Goal: Check status: Check status

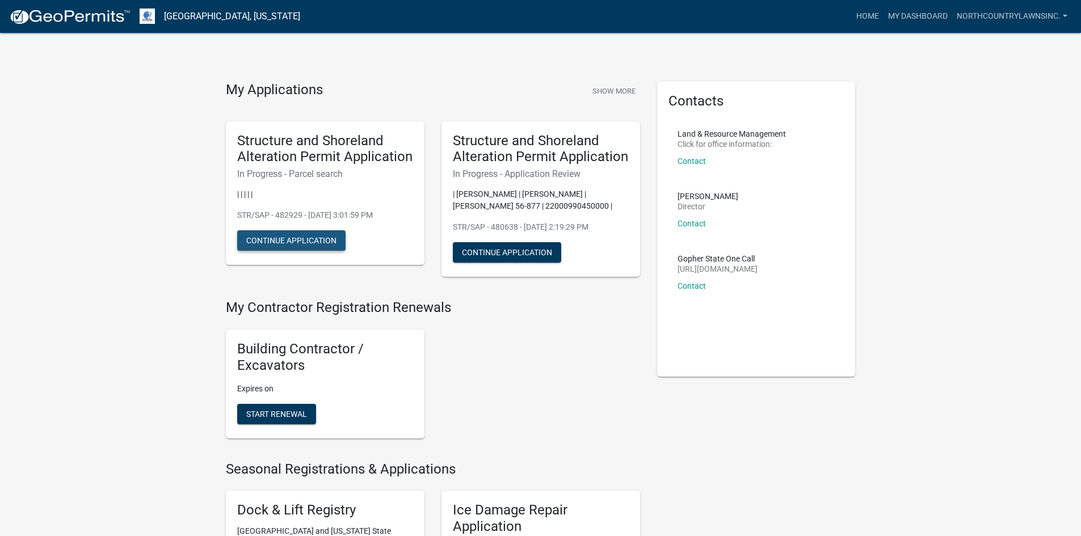
click at [317, 237] on button "Continue Application" at bounding box center [291, 240] width 108 height 20
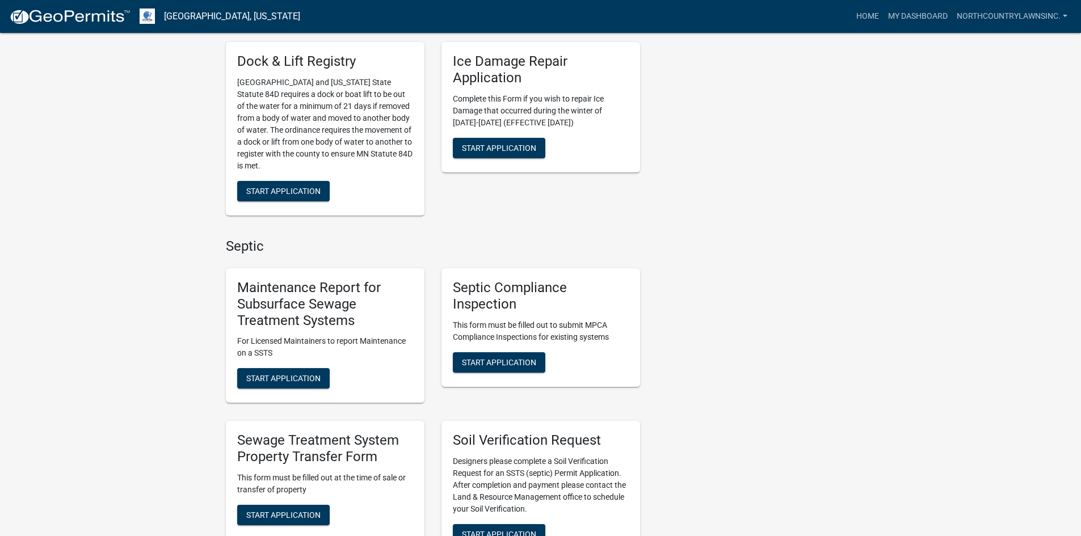
scroll to position [227, 0]
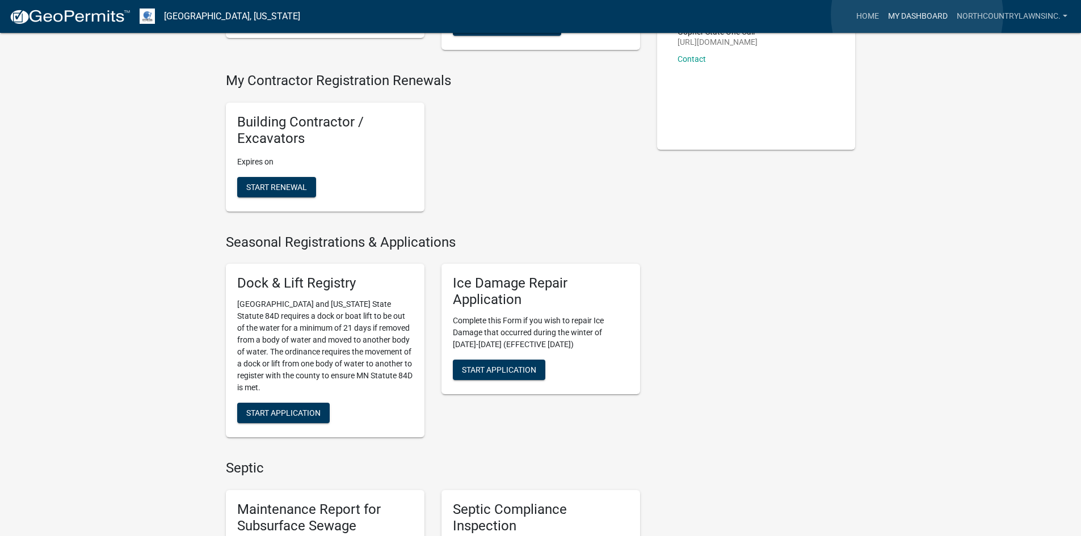
click at [906, 17] on link "My Dashboard" at bounding box center [917, 17] width 69 height 22
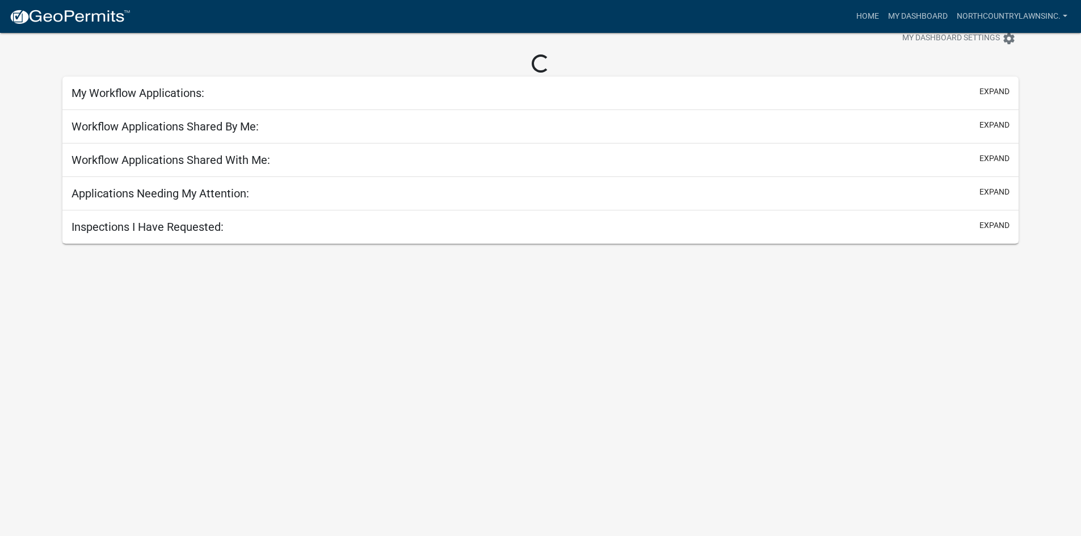
scroll to position [33, 0]
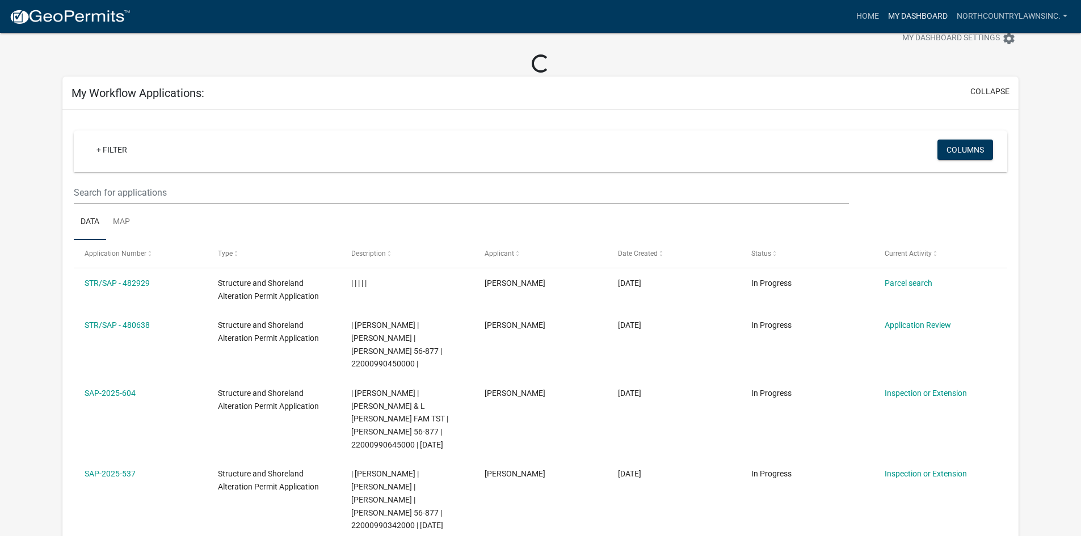
scroll to position [260, 0]
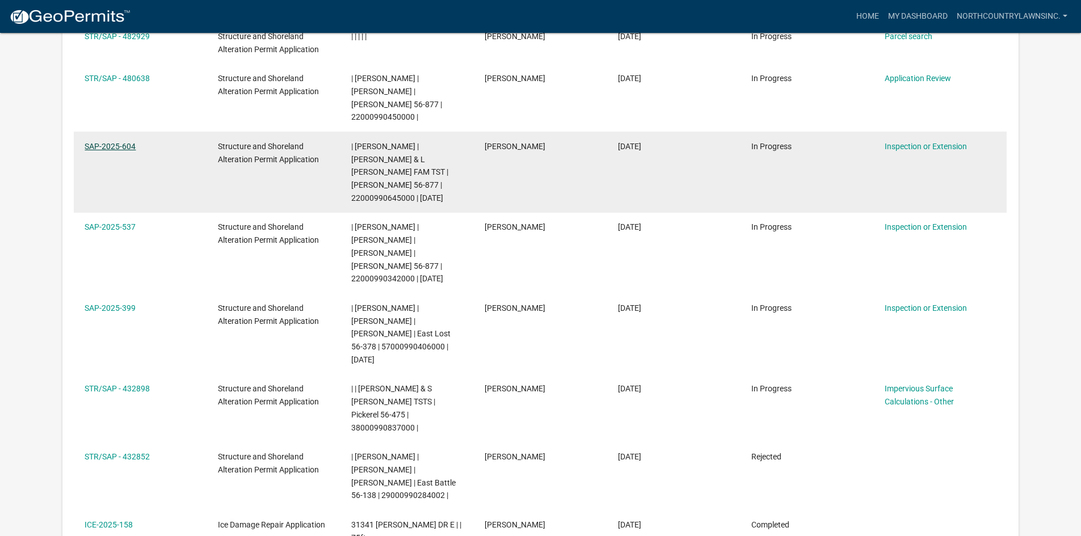
click at [126, 142] on link "SAP-2025-604" at bounding box center [110, 146] width 51 height 9
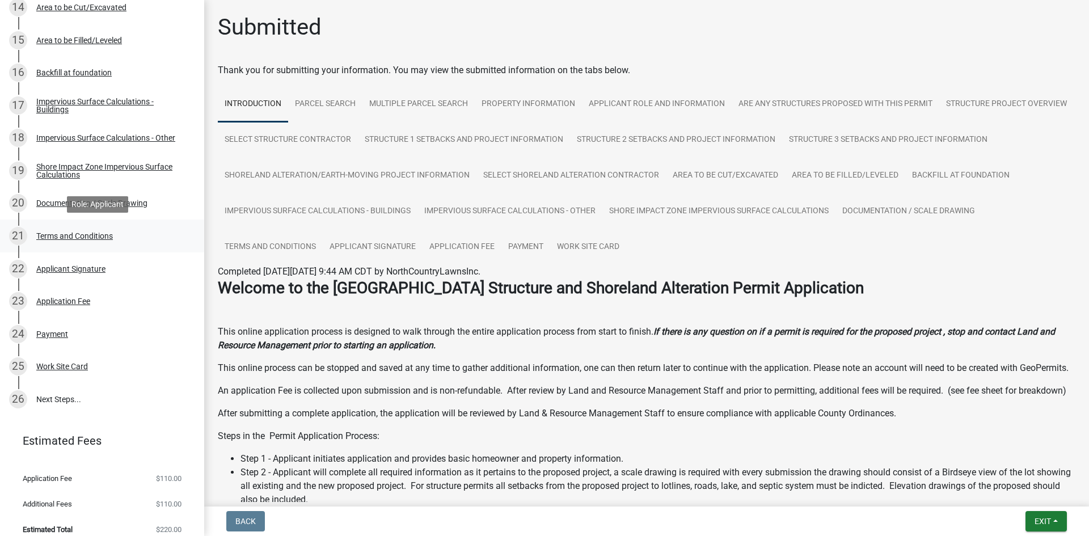
scroll to position [657, 0]
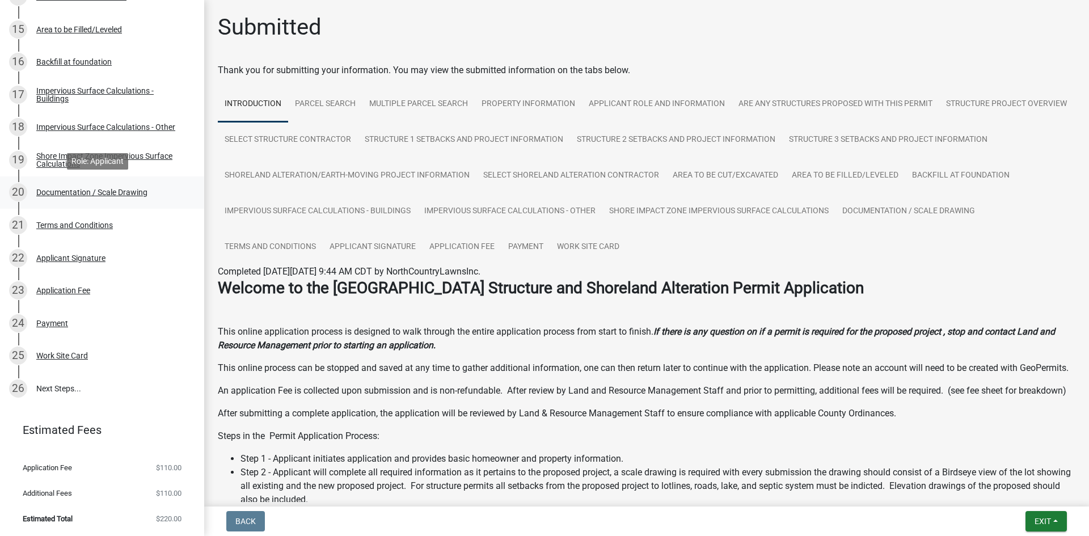
click at [119, 192] on div "Documentation / Scale Drawing" at bounding box center [91, 192] width 111 height 8
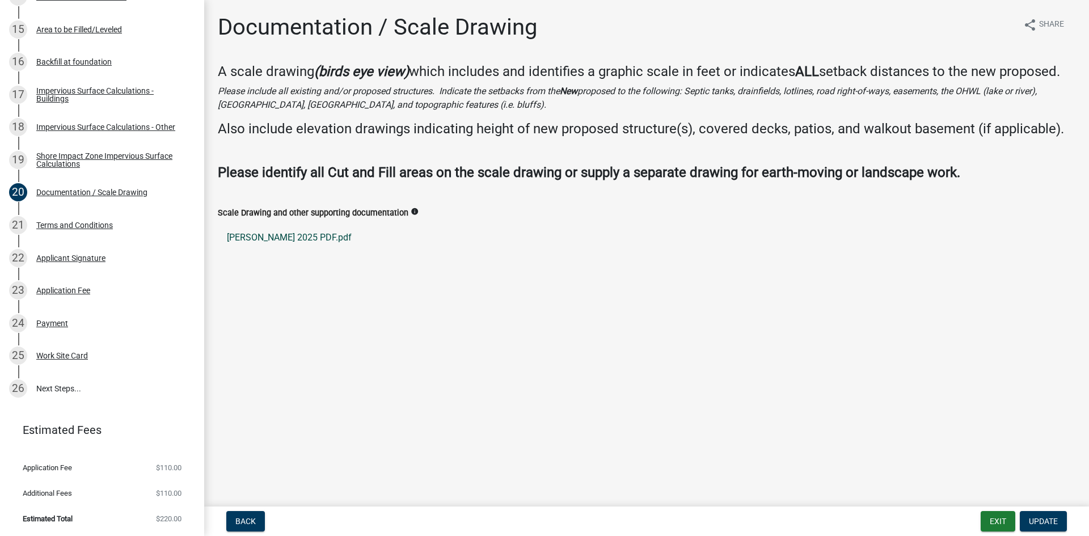
click at [268, 234] on link "[PERSON_NAME] 2025 PDF.pdf" at bounding box center [647, 237] width 858 height 27
